Goal: Check status: Check status

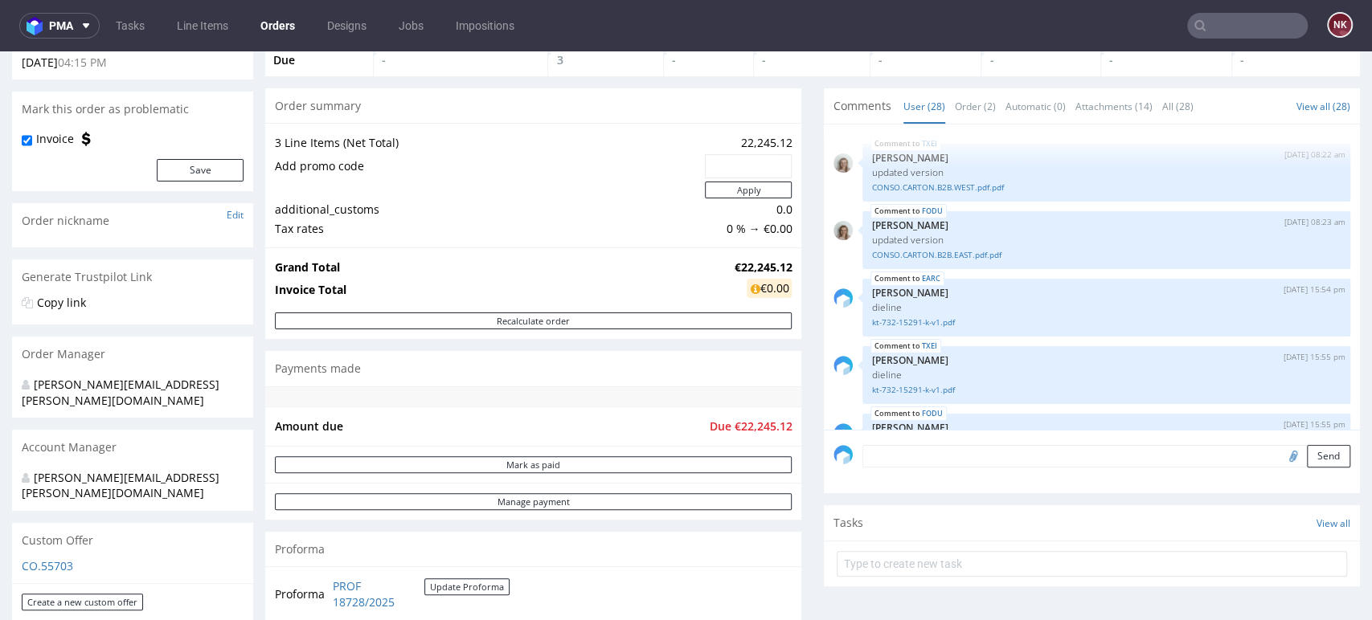
scroll to position [1753, 0]
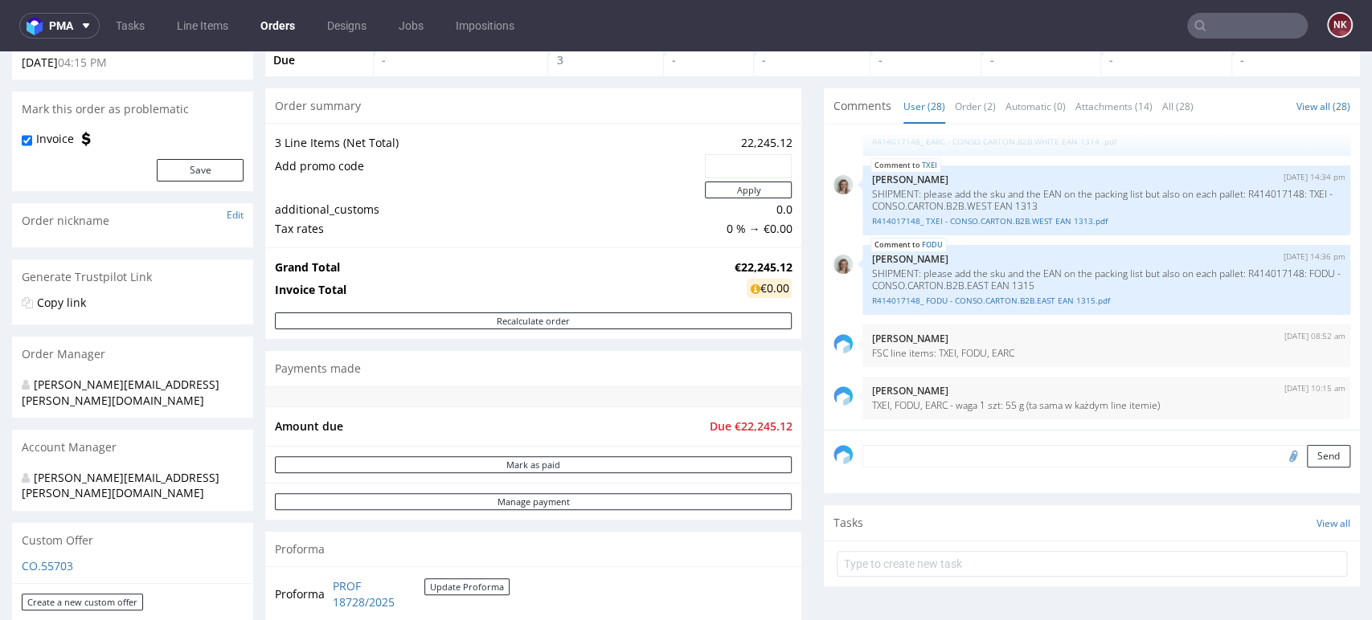
click at [1243, 18] on input "text" at bounding box center [1247, 26] width 121 height 26
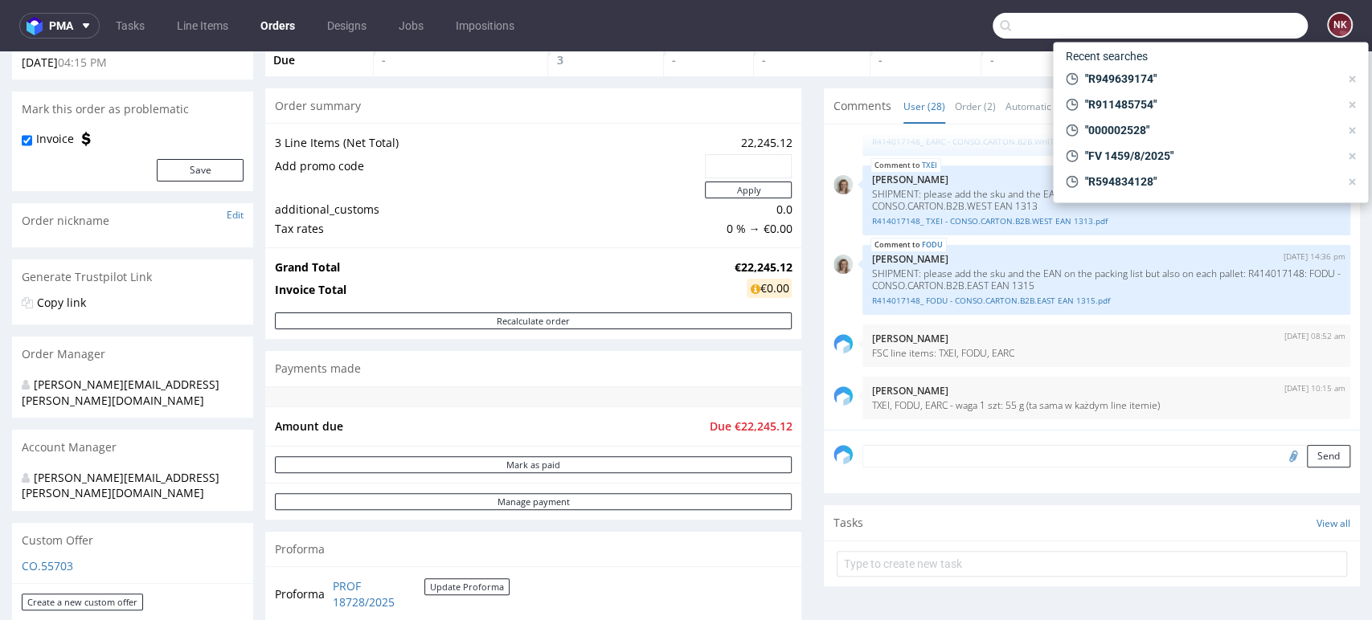
paste input "R143962878"
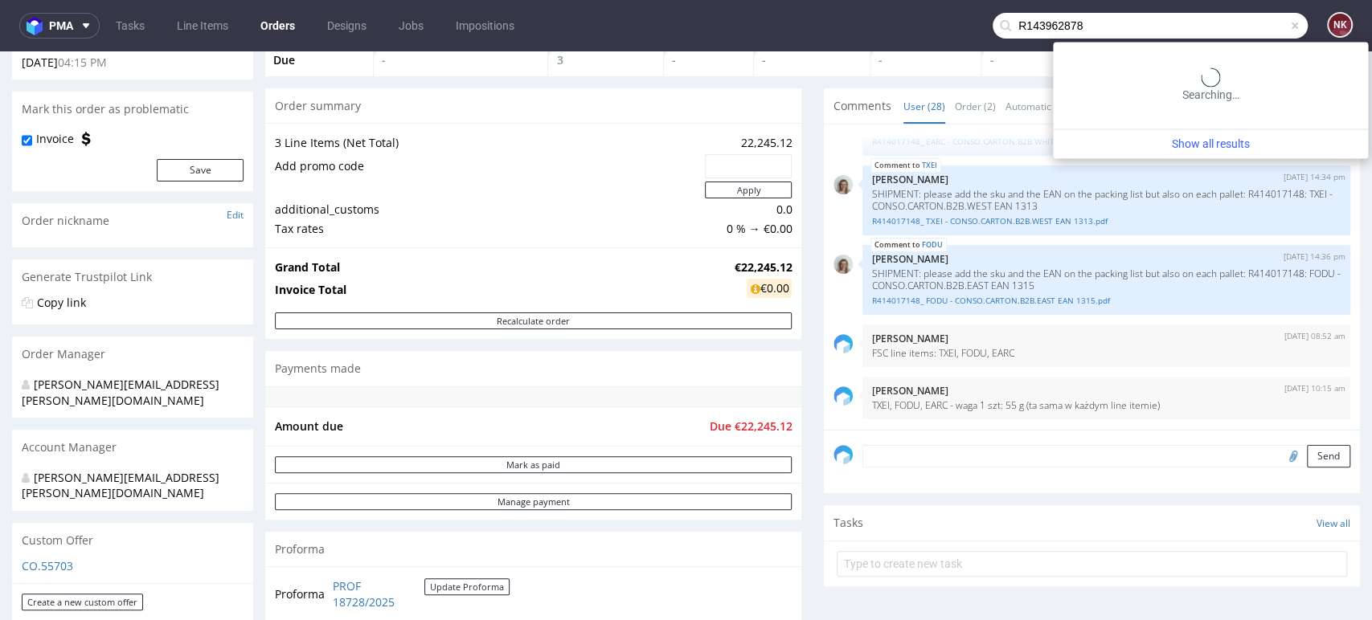
type input "R143962878"
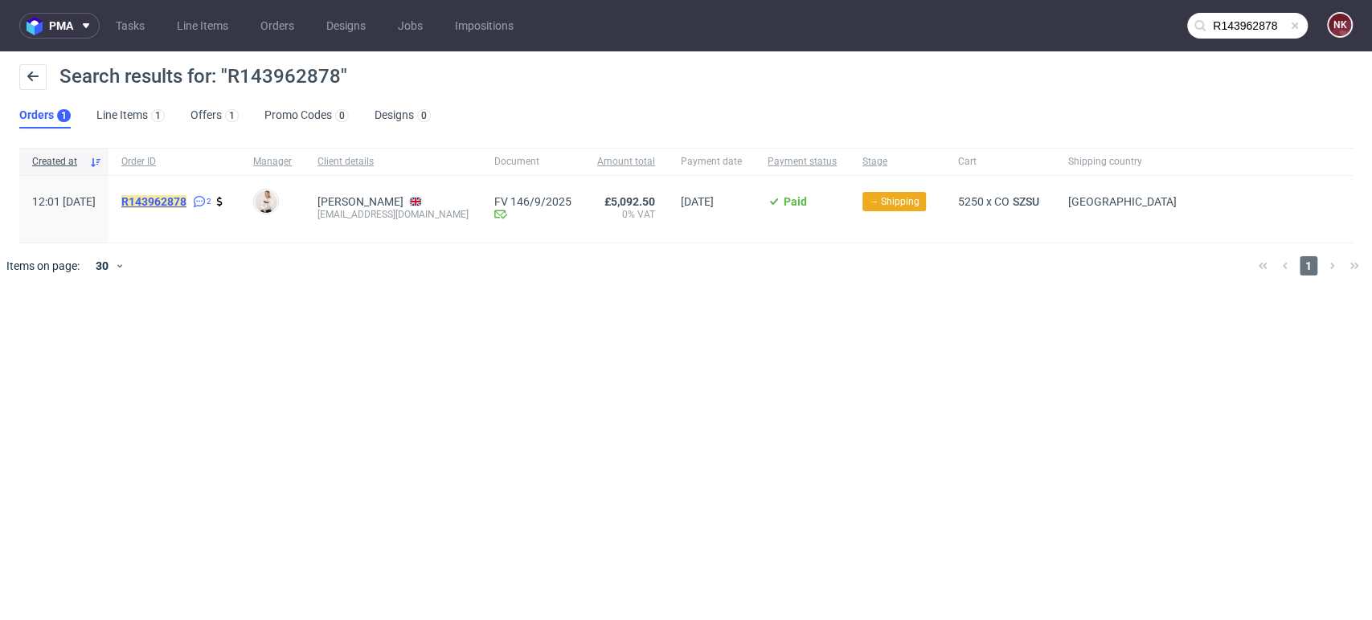
click at [186, 201] on mark "R143962878" at bounding box center [153, 201] width 65 height 13
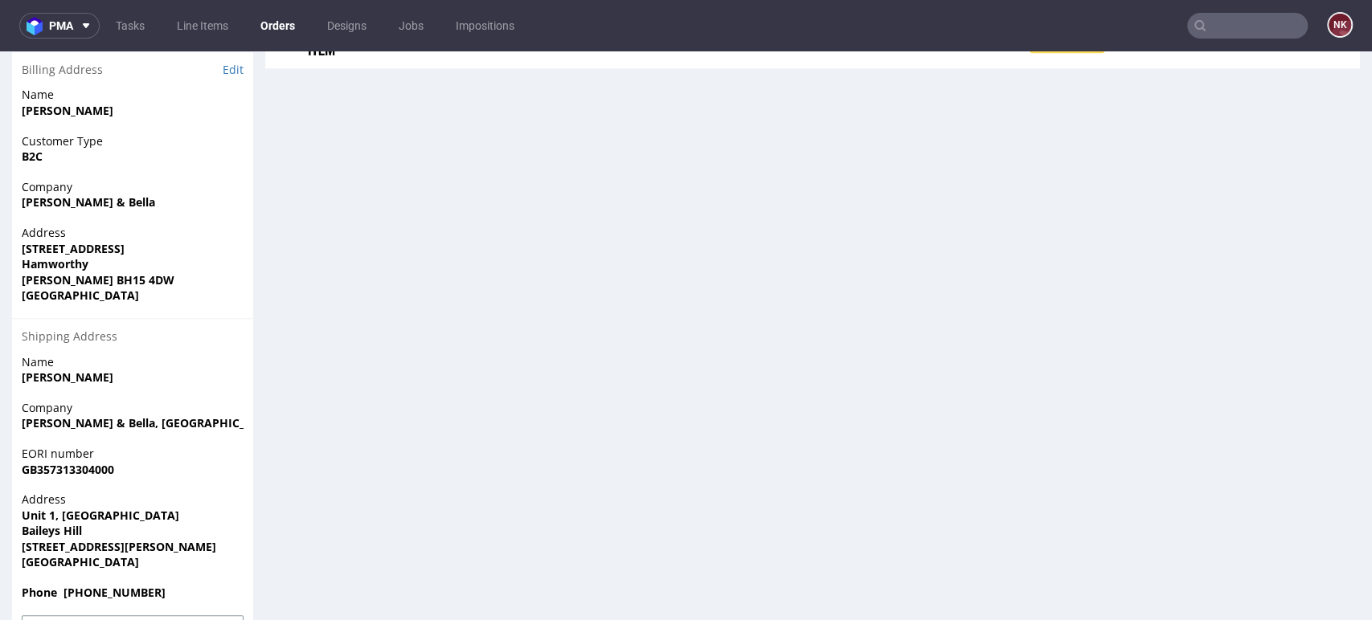
scroll to position [986, 0]
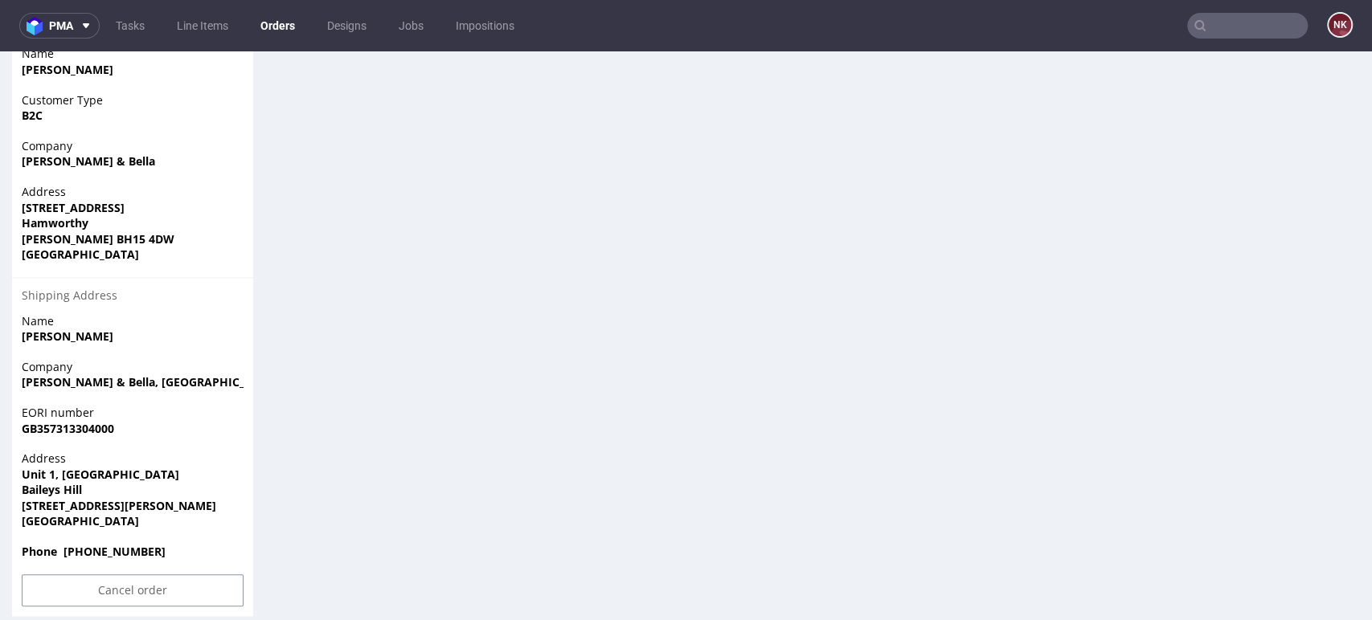
click at [99, 421] on strong "GB357313304000" at bounding box center [68, 428] width 92 height 15
click at [47, 154] on strong "[PERSON_NAME] & Bella" at bounding box center [88, 161] width 133 height 15
drag, startPoint x: 47, startPoint y: 96, endPoint x: 20, endPoint y: 96, distance: 26.5
click at [20, 96] on div "Customer Type B2C" at bounding box center [132, 115] width 241 height 46
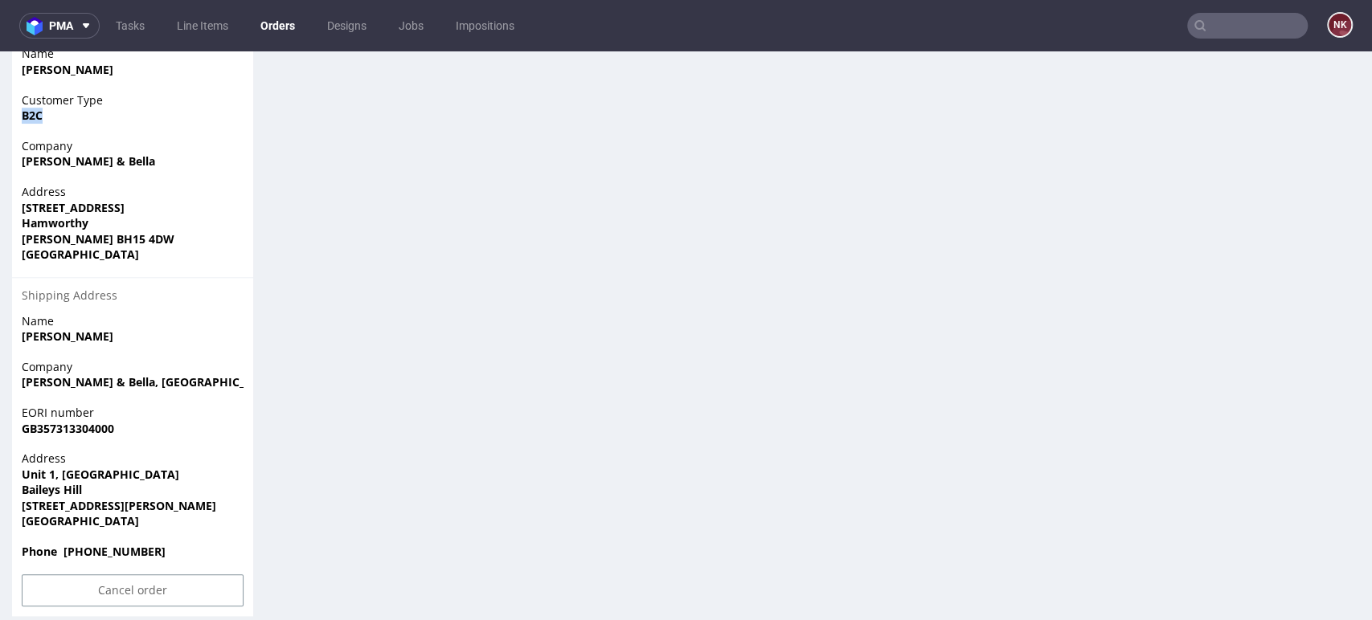
click at [68, 108] on span "B2C" at bounding box center [133, 116] width 222 height 16
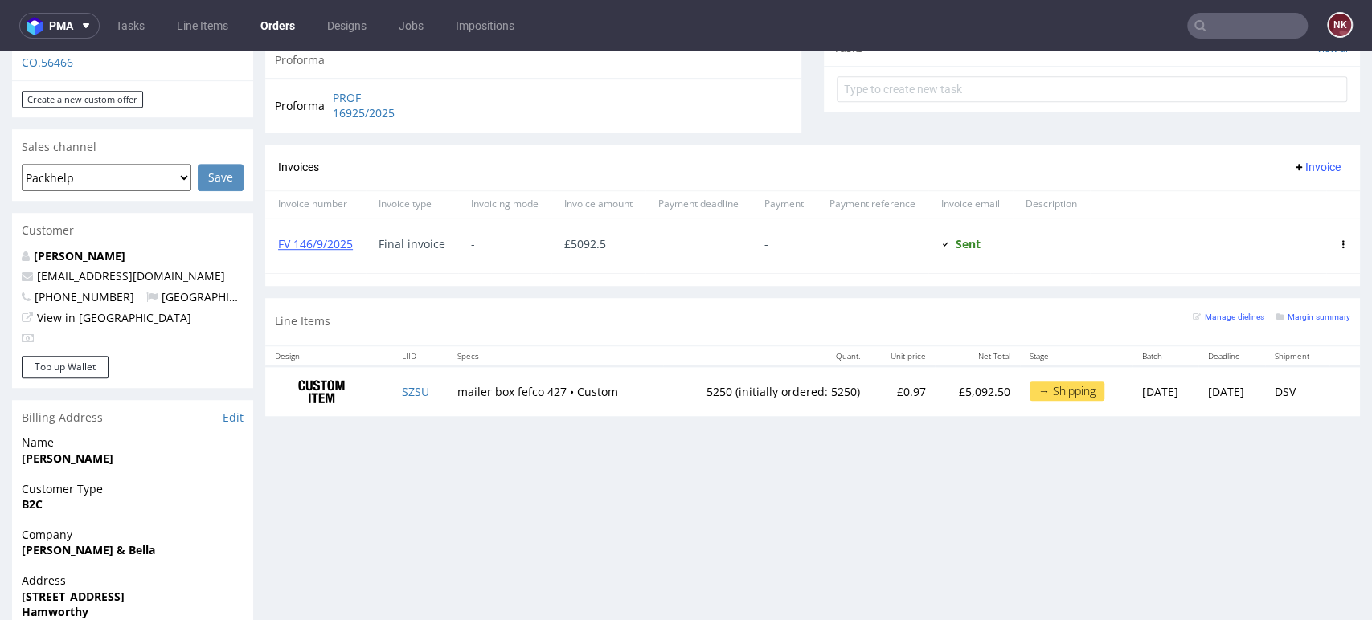
scroll to position [590, 0]
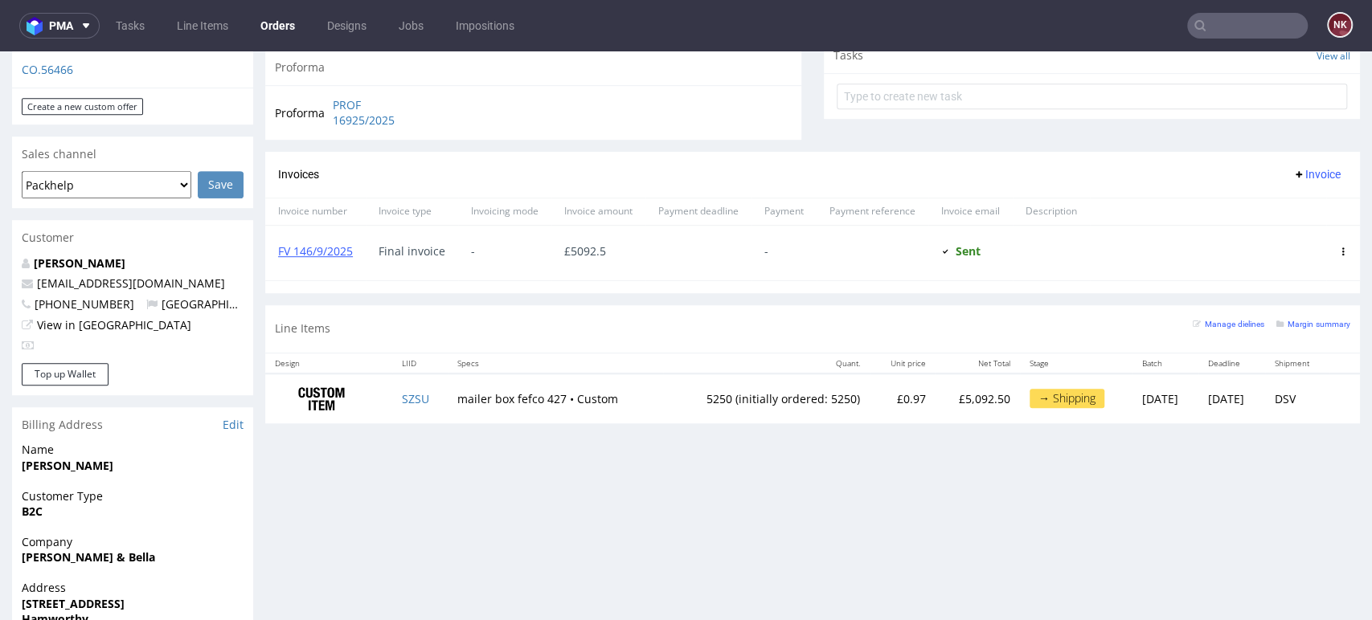
click at [1267, 469] on div "Progress Payment Paid [DATE] Payment “Received” Email Sent [DATE] 12:02 Line It…" at bounding box center [812, 263] width 1095 height 1499
